Goal: Task Accomplishment & Management: Complete application form

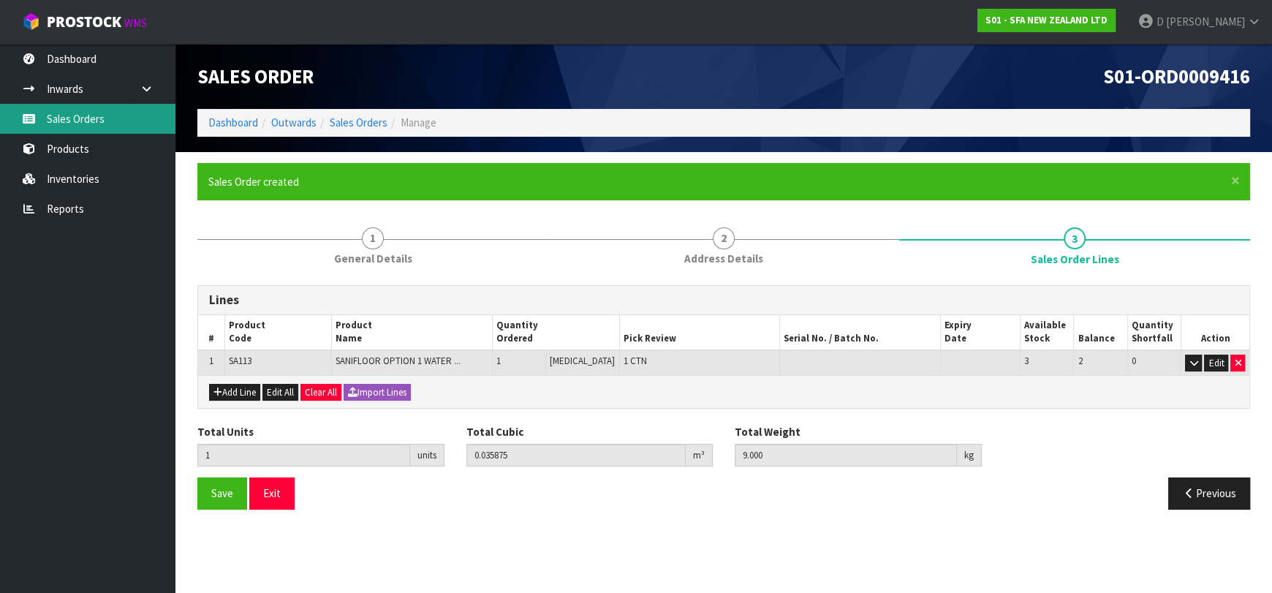
click at [58, 124] on link "Sales Orders" at bounding box center [87, 119] width 175 height 30
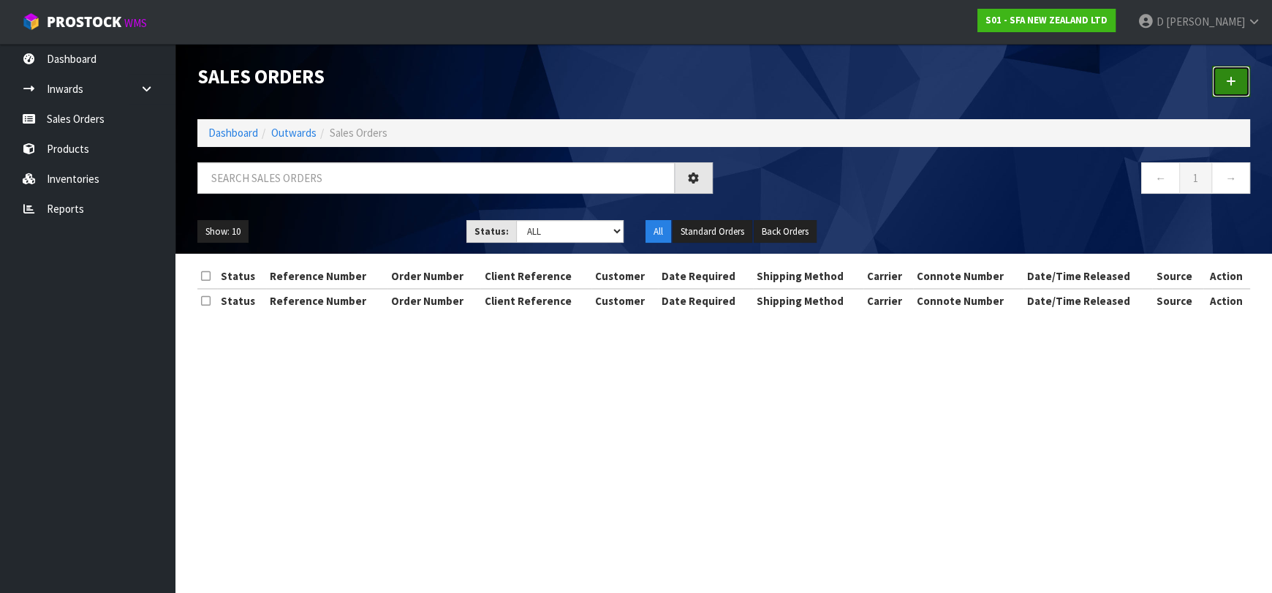
drag, startPoint x: 1213, startPoint y: 78, endPoint x: 1132, endPoint y: 91, distance: 82.2
click at [1213, 77] on link at bounding box center [1231, 81] width 38 height 31
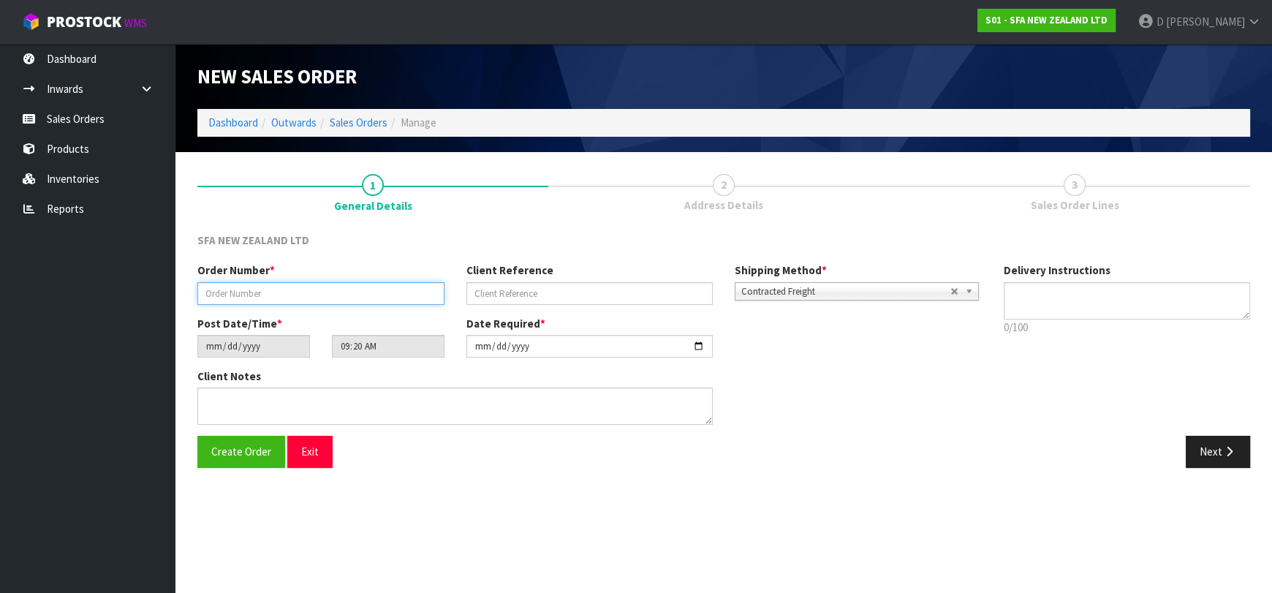
click at [330, 290] on input "text" at bounding box center [320, 293] width 247 height 23
type input "24602"
paste input "SANINZ190925"
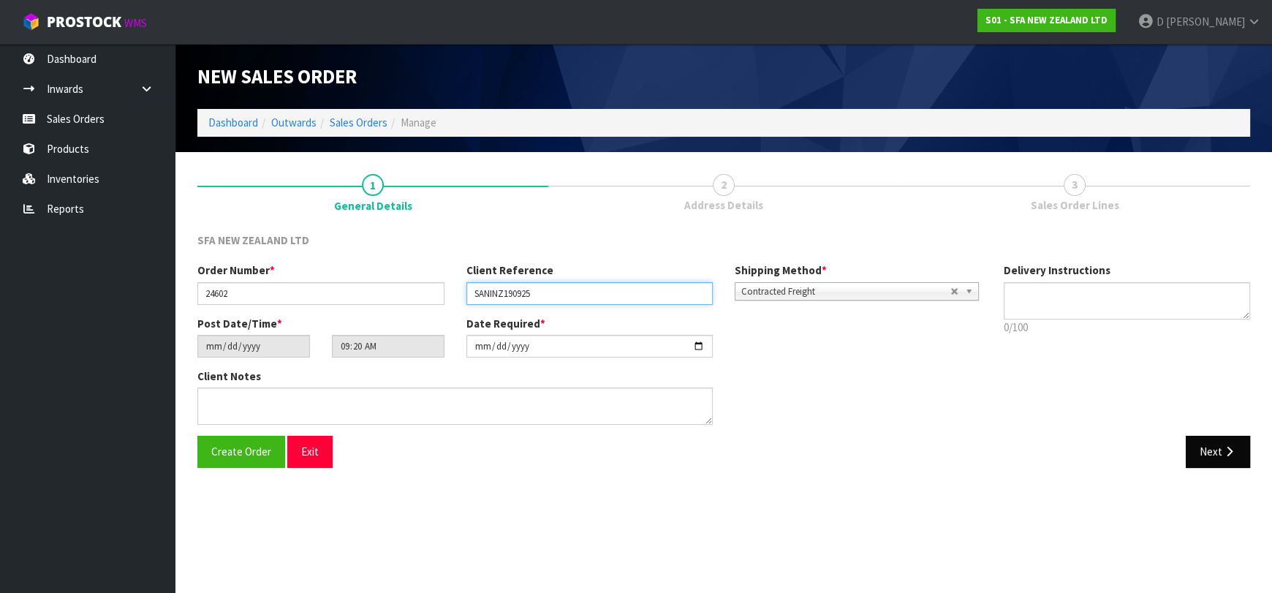
type input "SANINZ190925"
drag, startPoint x: 1199, startPoint y: 443, endPoint x: 455, endPoint y: 261, distance: 766.3
click at [1198, 441] on button "Next" at bounding box center [1218, 451] width 64 height 31
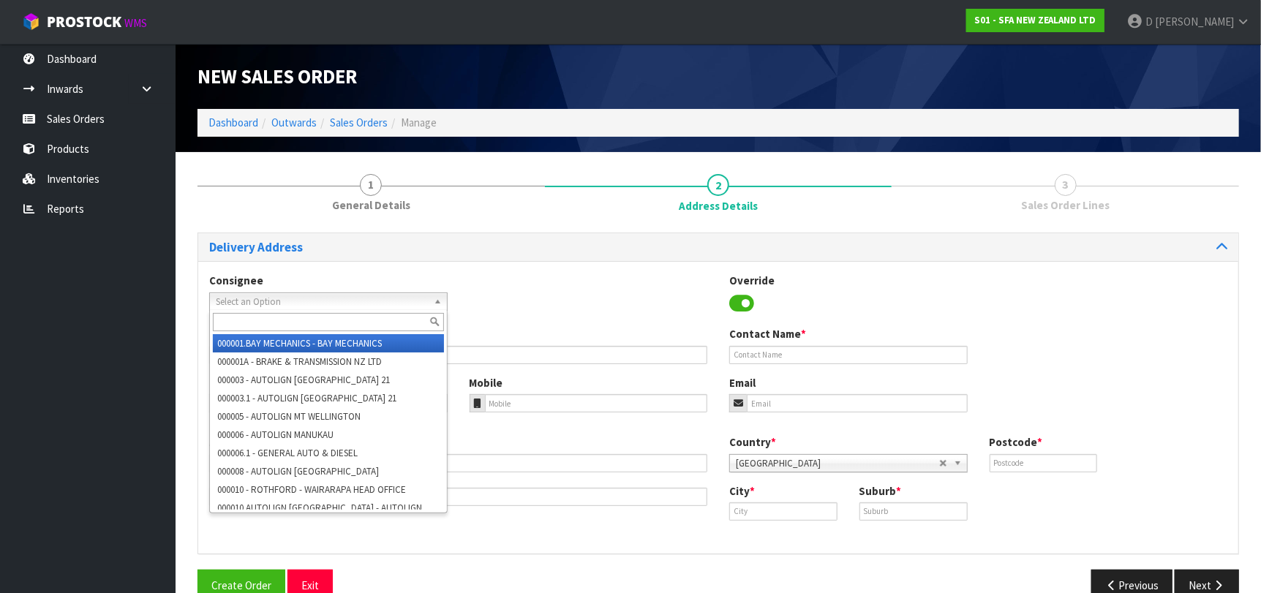
click at [404, 298] on span "Select an Option" at bounding box center [322, 302] width 212 height 18
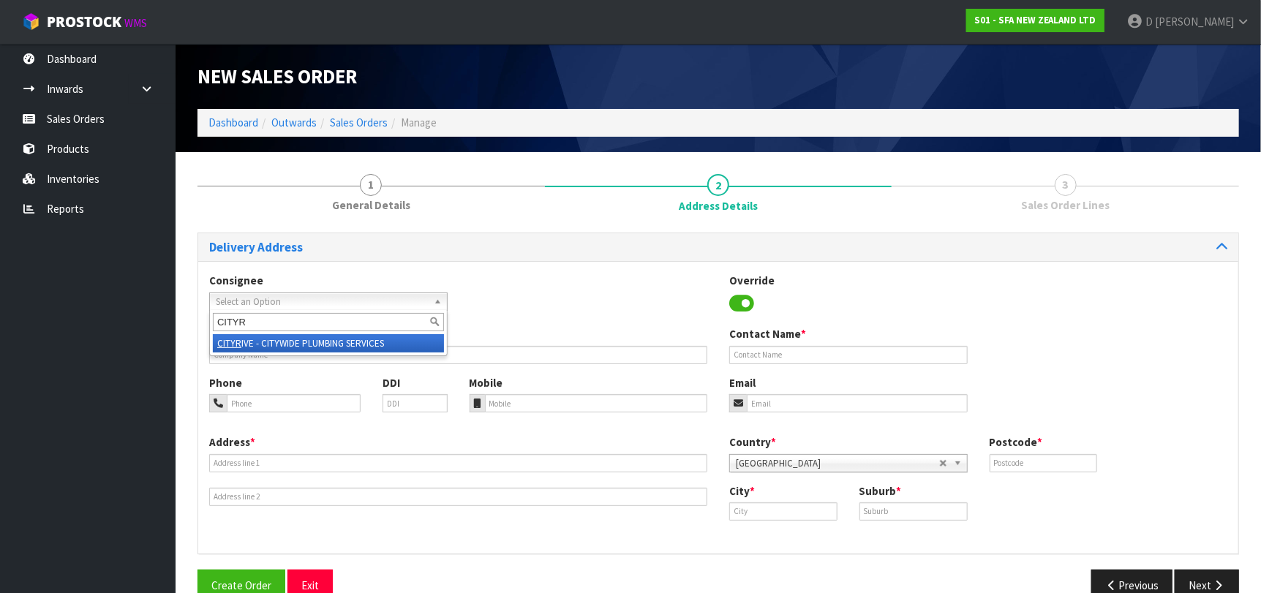
type input "CITYRI"
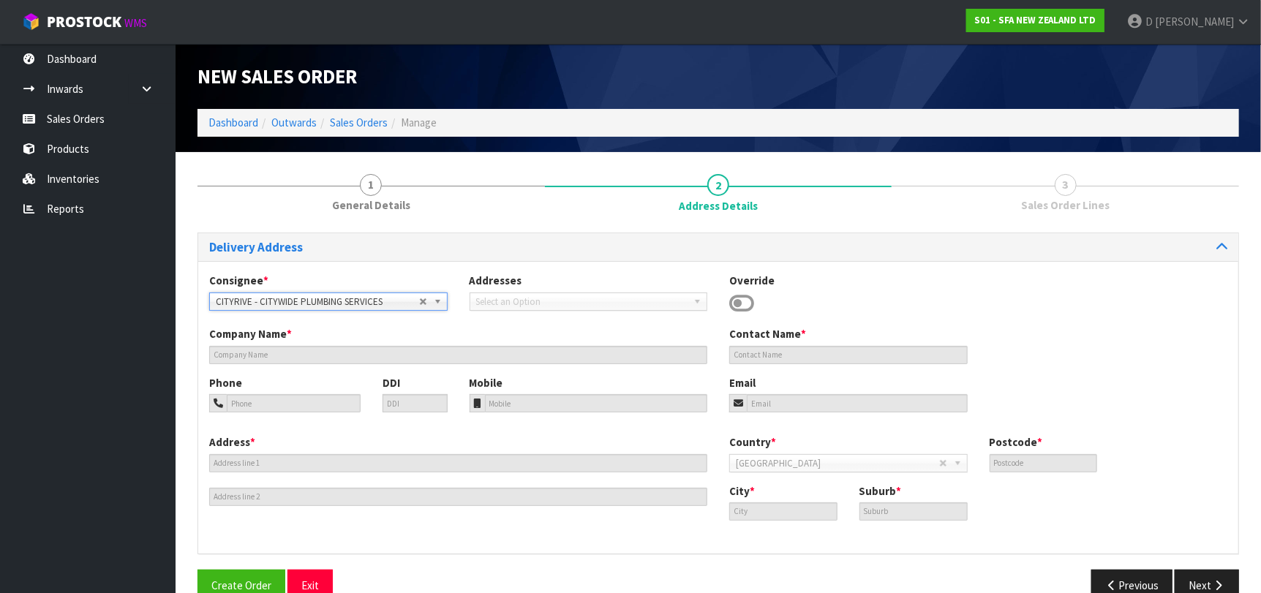
type input "CITYWIDE PLUMBING SERVICES"
type input "GROUND FLOOR [STREET_ADDRESS]"
type input "0632"
type input "[GEOGRAPHIC_DATA]"
type input "ROSEDALE"
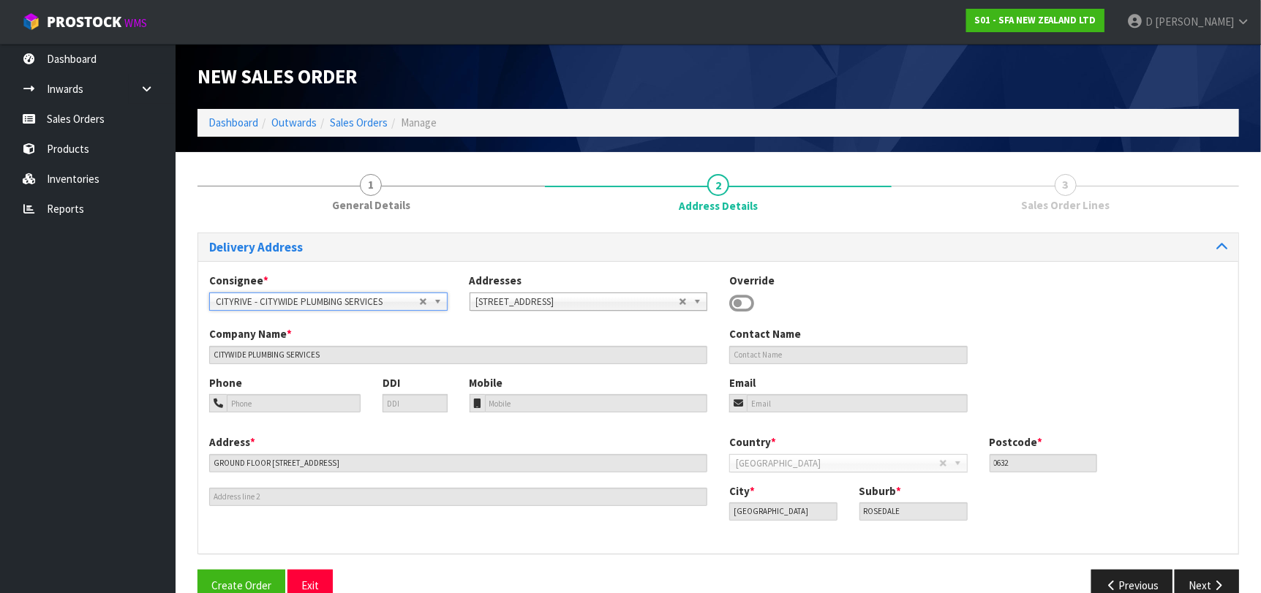
click at [1235, 568] on div "Delivery Address Consignee * 000001.BAY MECHANICS - BAY MECHANICS 000001A - BRA…" at bounding box center [717, 423] width 1041 height 380
click at [1221, 581] on icon "button" at bounding box center [1218, 585] width 14 height 11
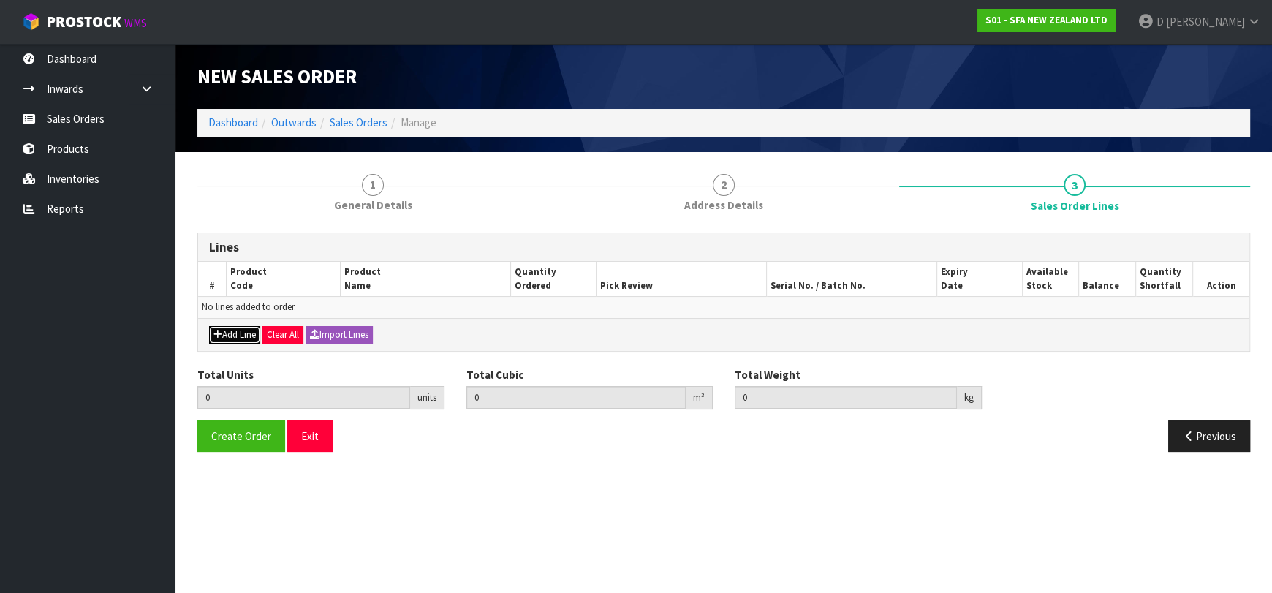
drag, startPoint x: 246, startPoint y: 330, endPoint x: 258, endPoint y: 310, distance: 23.3
click at [251, 323] on div "Add Line Clear All Import Lines" at bounding box center [723, 334] width 1051 height 33
click at [258, 305] on td "No lines added to order." at bounding box center [723, 307] width 1051 height 21
click at [246, 330] on button "Add Line" at bounding box center [234, 335] width 51 height 18
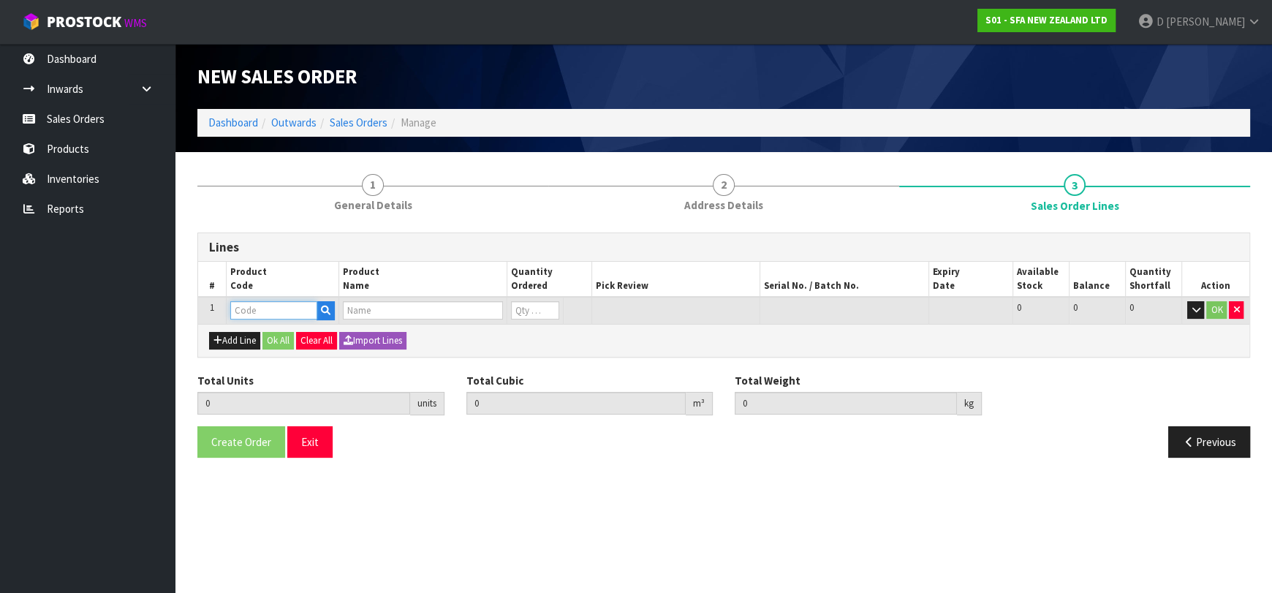
click at [259, 313] on input "text" at bounding box center [273, 310] width 87 height 18
type input "SA101"
type input "0.000000"
type input "0.000"
type input "SA101 SANISPEED SMALL BORE"
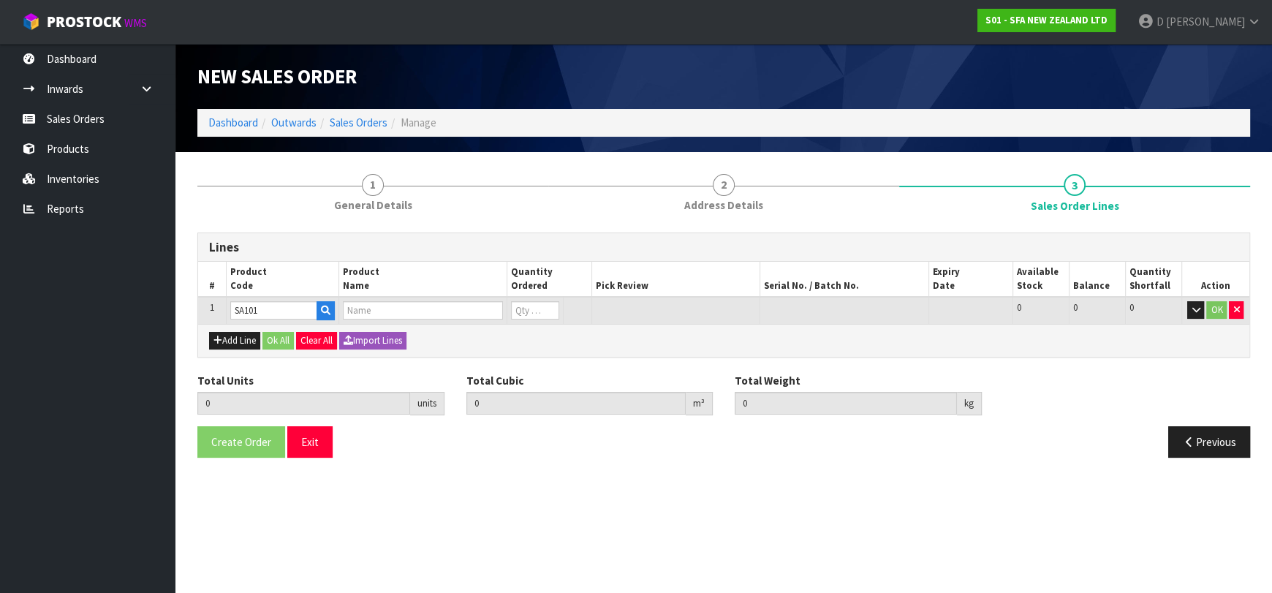
type input "0"
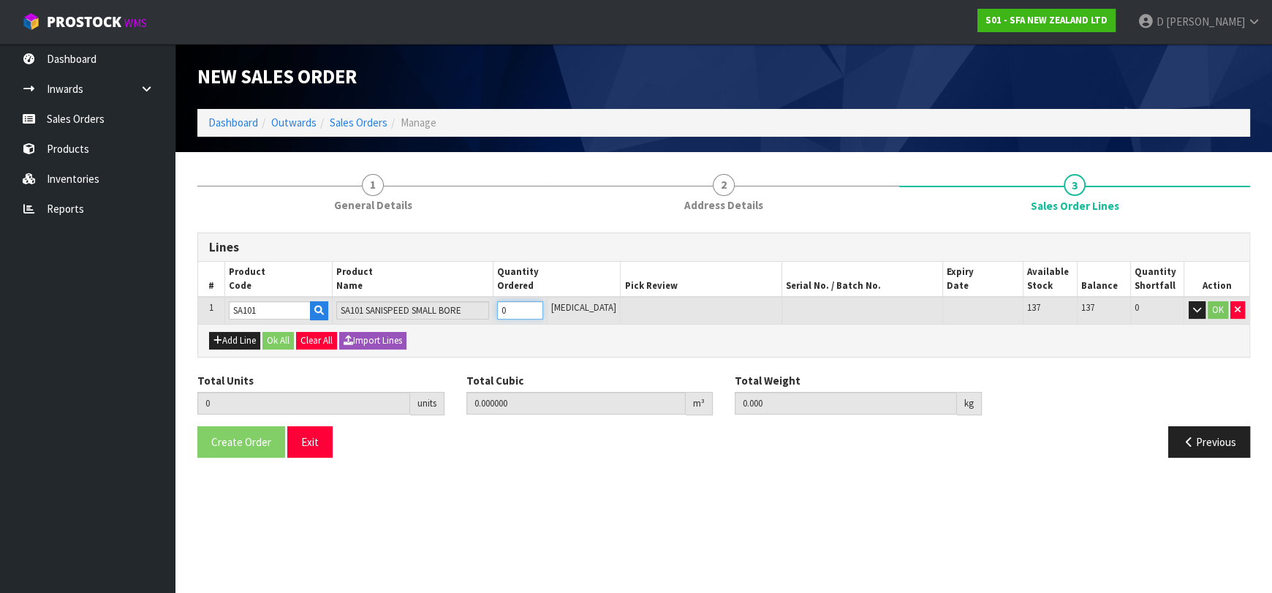
type input "1"
type input "0.031488"
type input "6.65"
type input "1"
drag, startPoint x: 284, startPoint y: 340, endPoint x: 242, endPoint y: 447, distance: 114.9
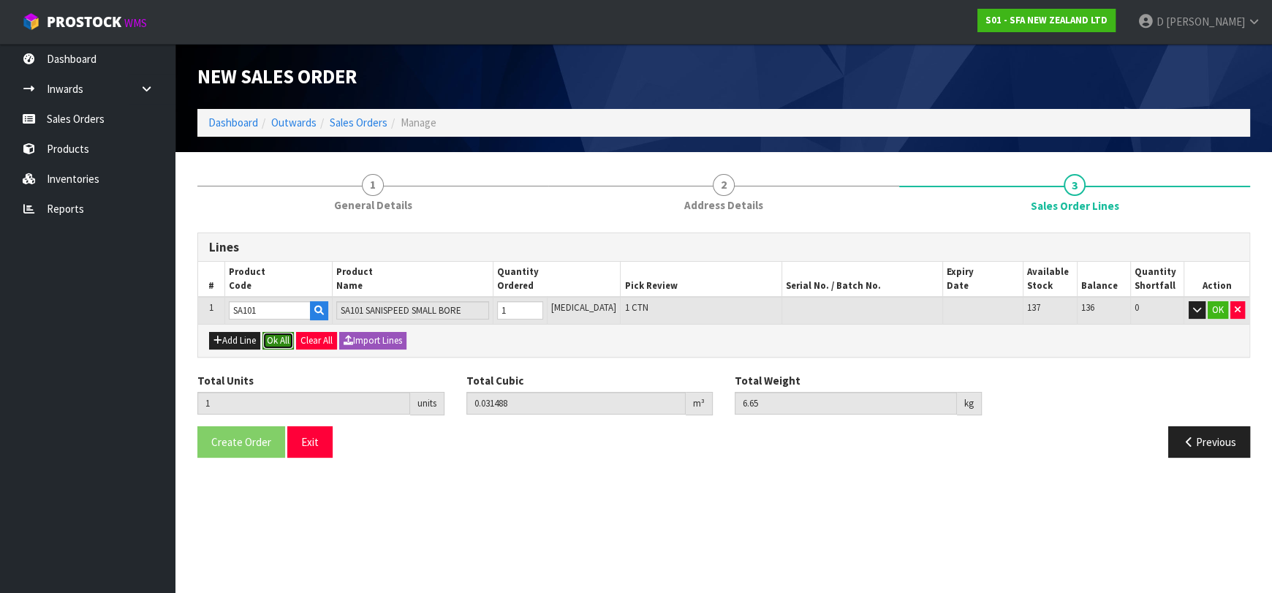
click at [284, 341] on button "Ok All" at bounding box center [277, 341] width 31 height 18
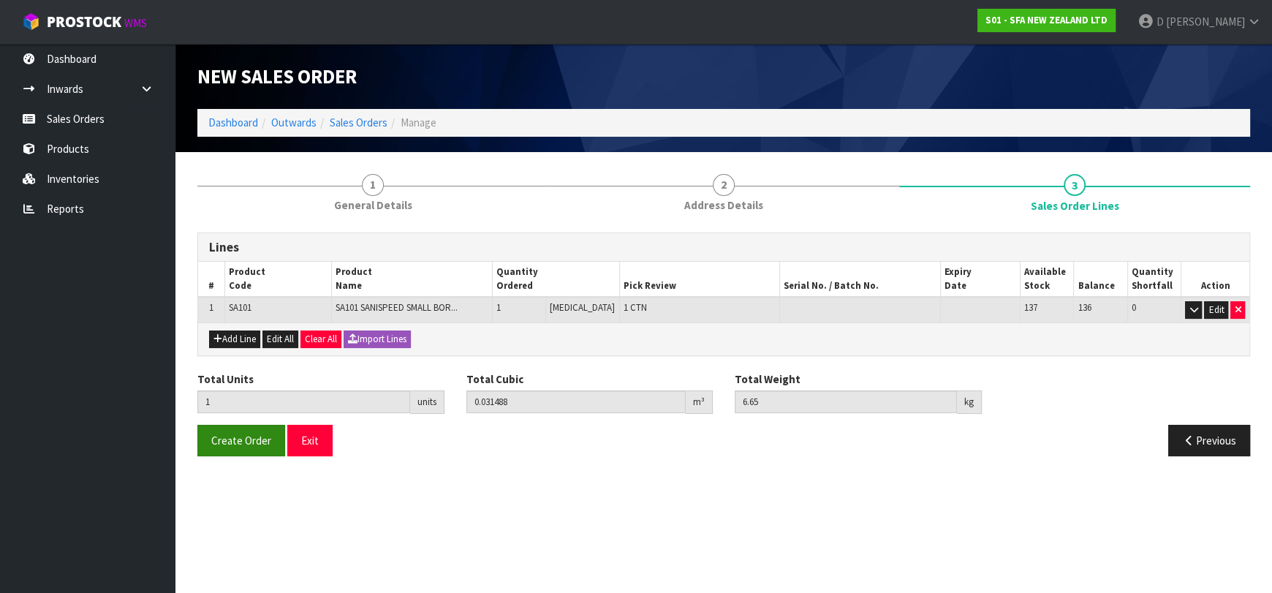
drag, startPoint x: 244, startPoint y: 455, endPoint x: 246, endPoint y: 423, distance: 31.5
click at [246, 445] on div "Create Order Exit Previous" at bounding box center [723, 446] width 1075 height 42
click at [246, 425] on button "Create Order" at bounding box center [241, 440] width 88 height 31
